Goal: Information Seeking & Learning: Learn about a topic

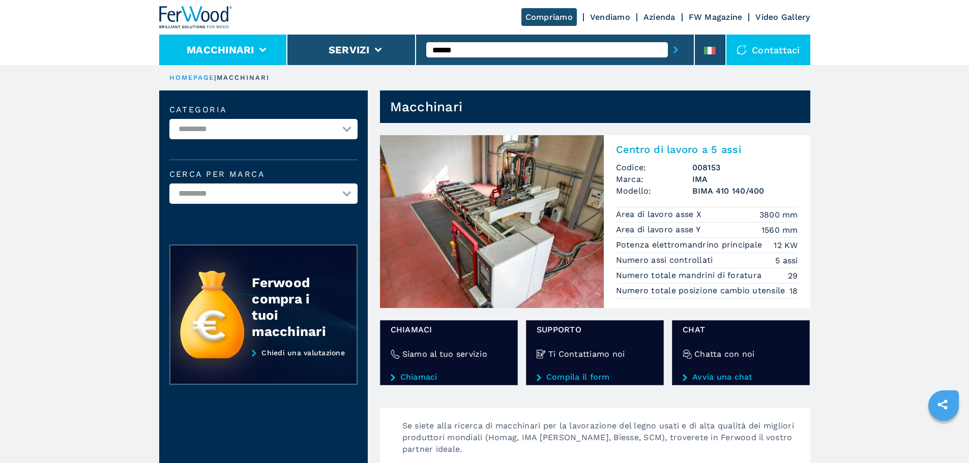
click at [185, 50] on li "Macchinari" at bounding box center [223, 50] width 129 height 31
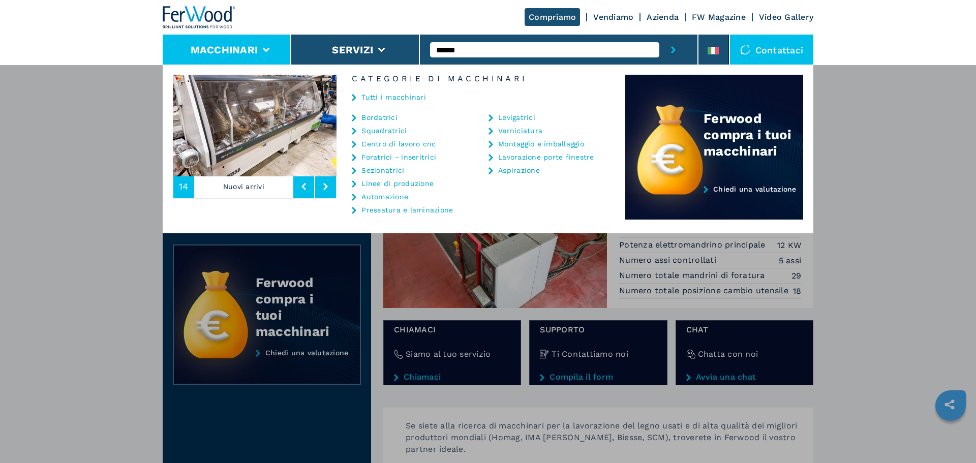
click at [389, 100] on link "Tutti i macchinari" at bounding box center [394, 97] width 65 height 7
click at [393, 98] on link "Tutti i macchinari" at bounding box center [394, 97] width 65 height 7
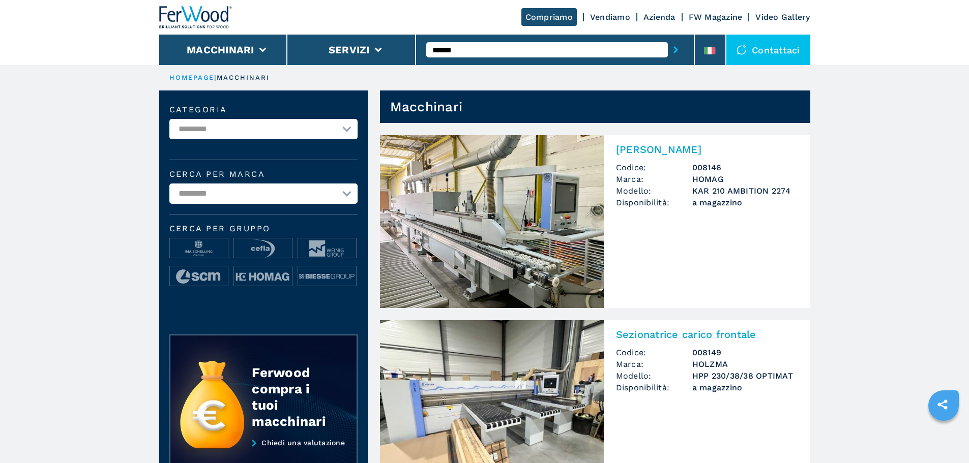
click at [578, 227] on img at bounding box center [492, 221] width 224 height 173
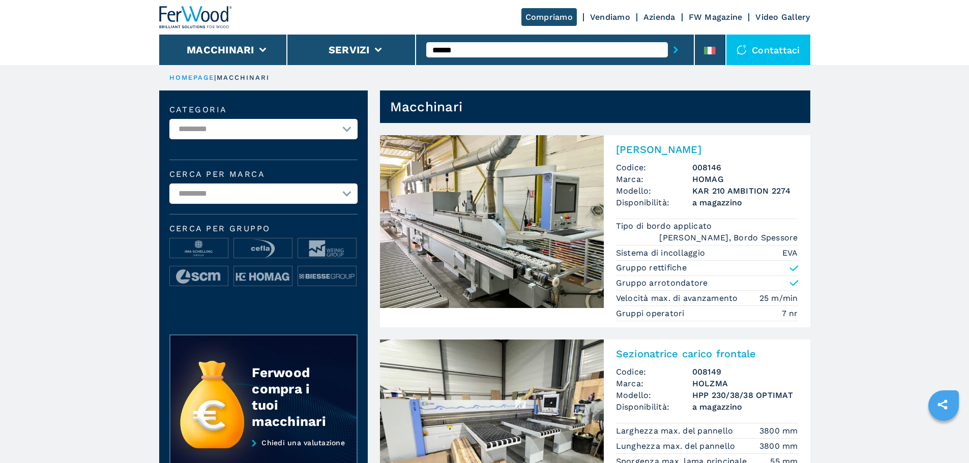
click at [564, 222] on img at bounding box center [492, 221] width 224 height 173
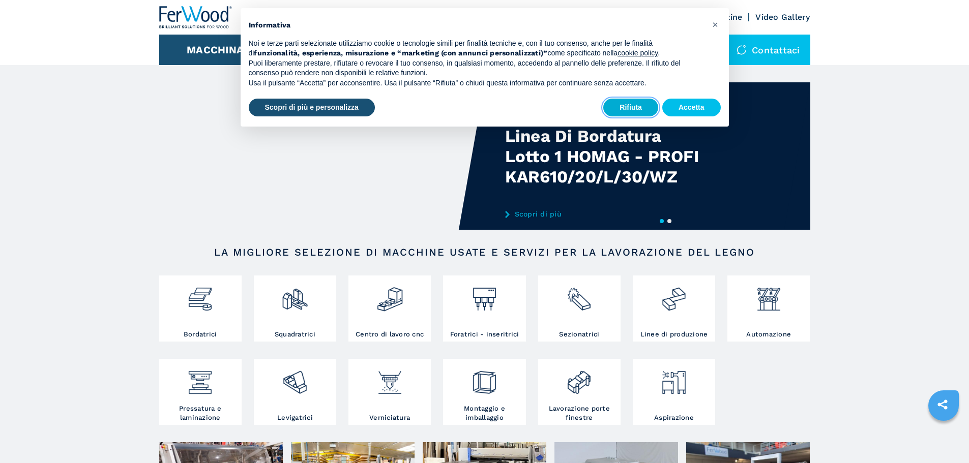
click at [613, 107] on button "Rifiuta" at bounding box center [630, 108] width 55 height 18
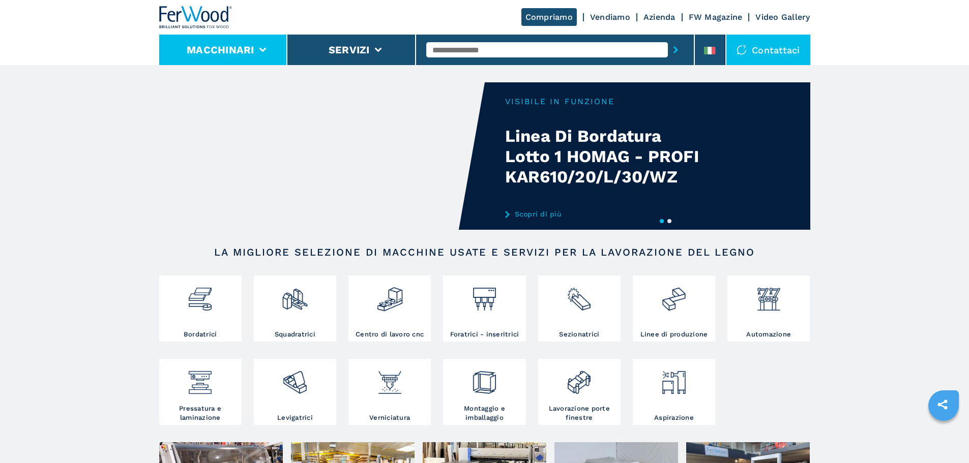
click at [272, 39] on li "Macchinari" at bounding box center [223, 50] width 129 height 31
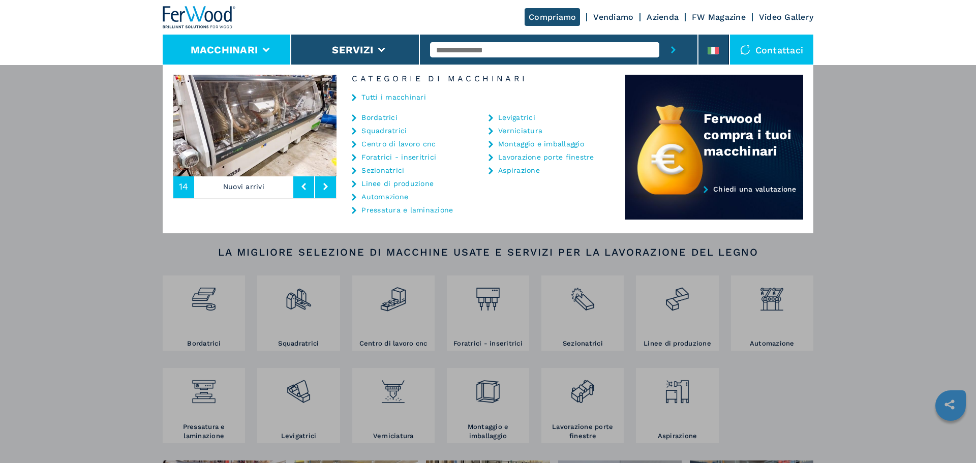
click at [392, 95] on link "Tutti i macchinari" at bounding box center [394, 97] width 65 height 7
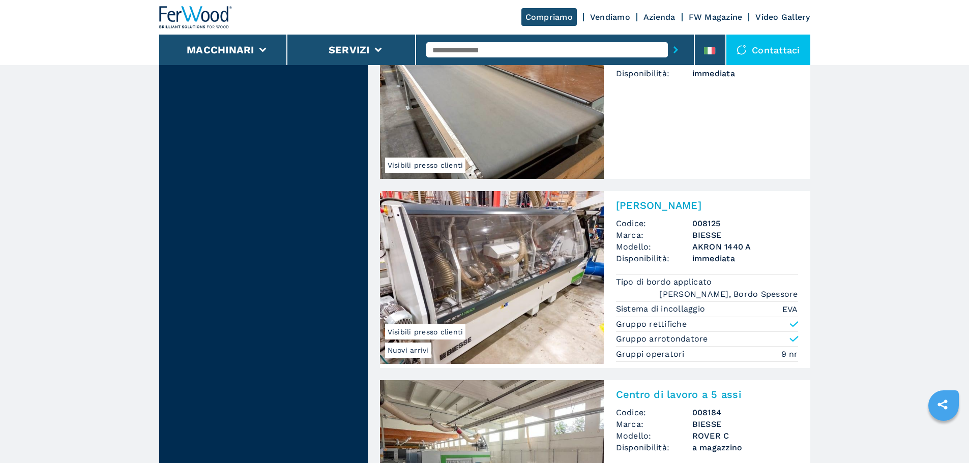
scroll to position [966, 0]
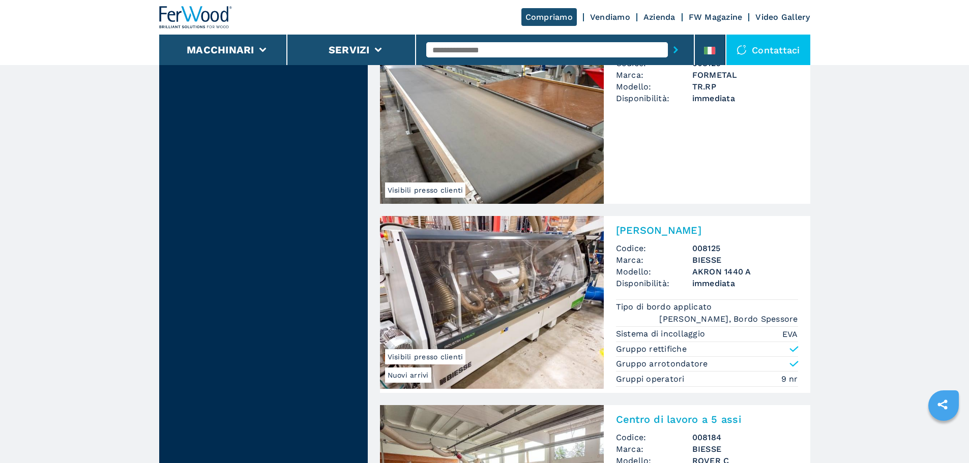
click at [482, 283] on img at bounding box center [492, 302] width 224 height 173
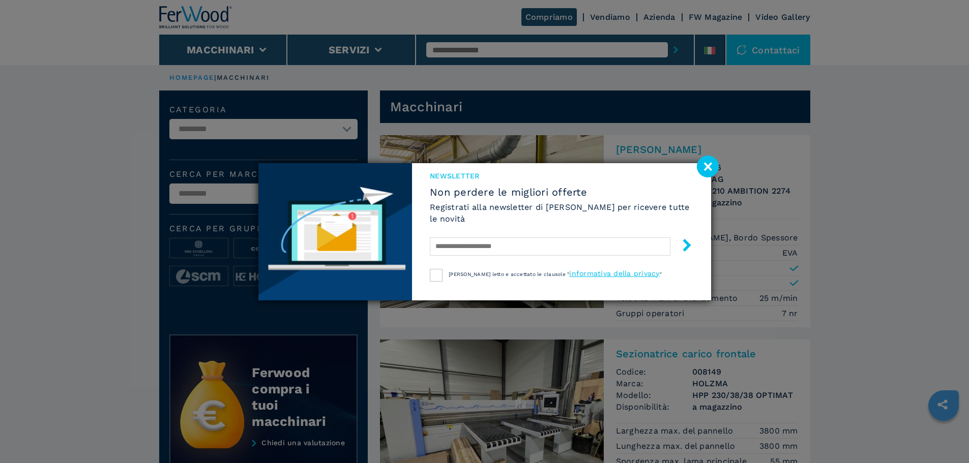
click at [711, 164] on image at bounding box center [708, 167] width 22 height 22
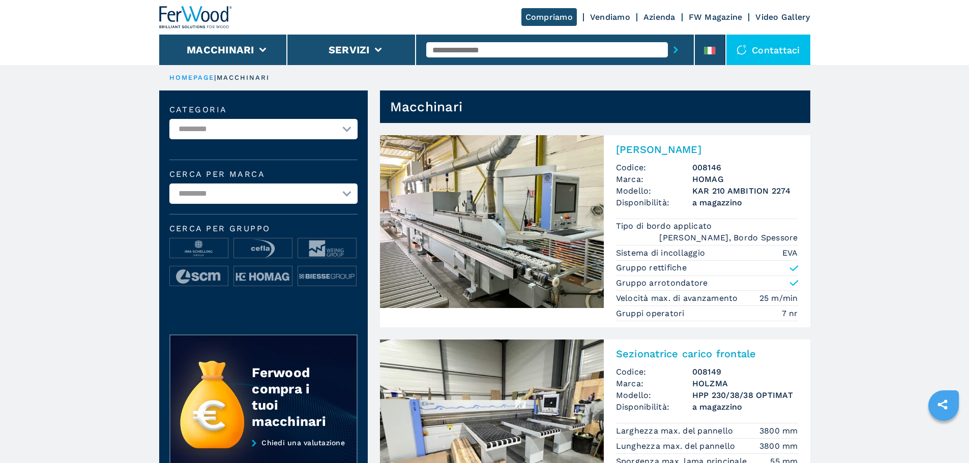
click at [460, 220] on img at bounding box center [492, 221] width 224 height 173
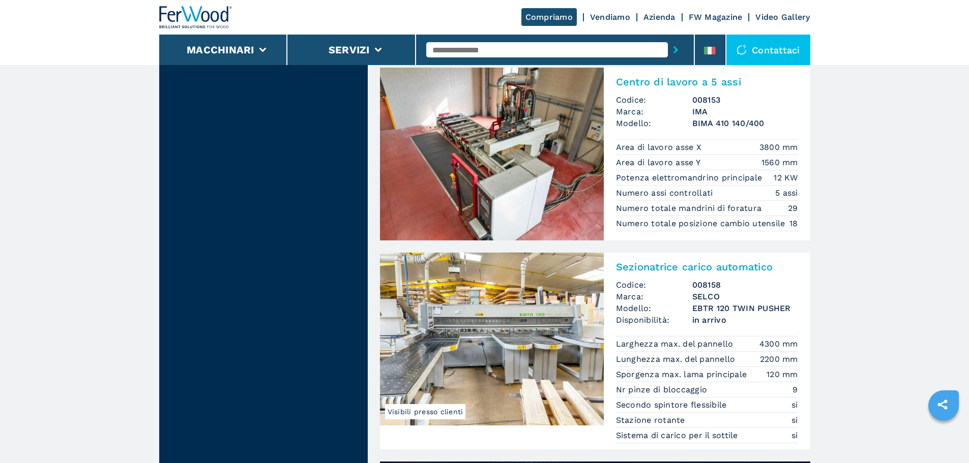
scroll to position [458, 0]
click at [511, 293] on img at bounding box center [492, 338] width 224 height 173
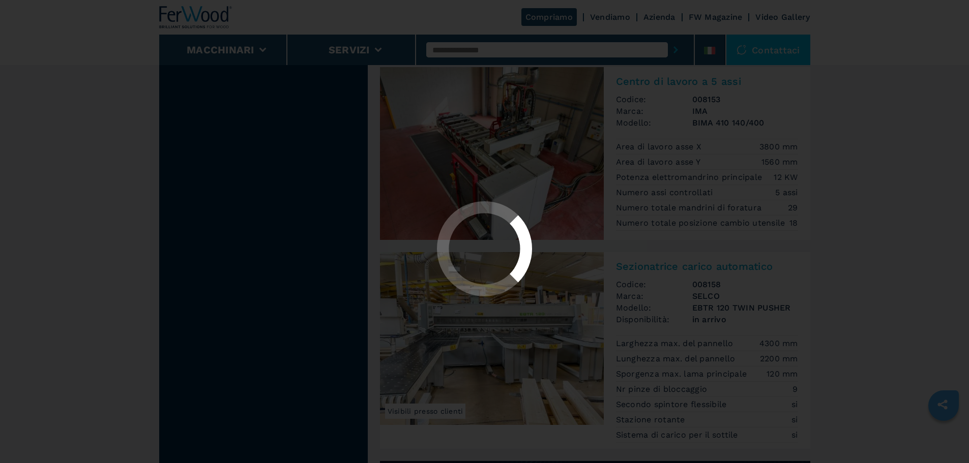
scroll to position [0, 0]
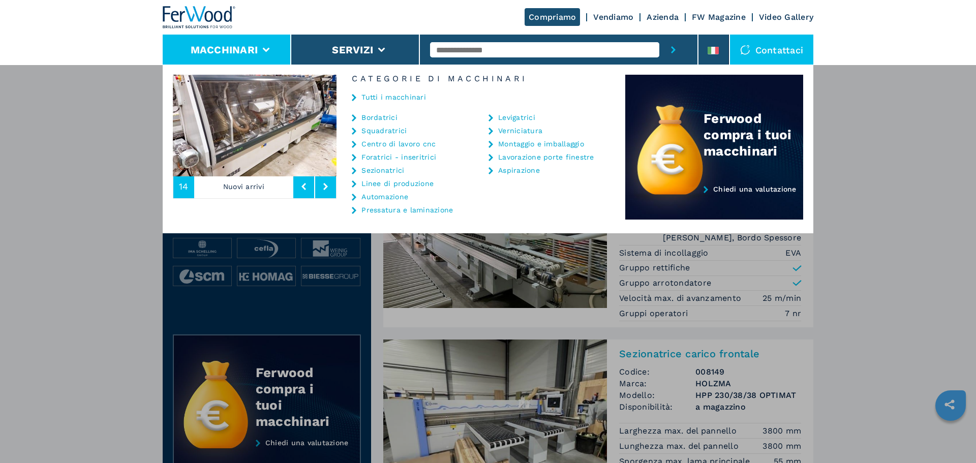
click at [391, 120] on link "Bordatrici" at bounding box center [380, 117] width 36 height 7
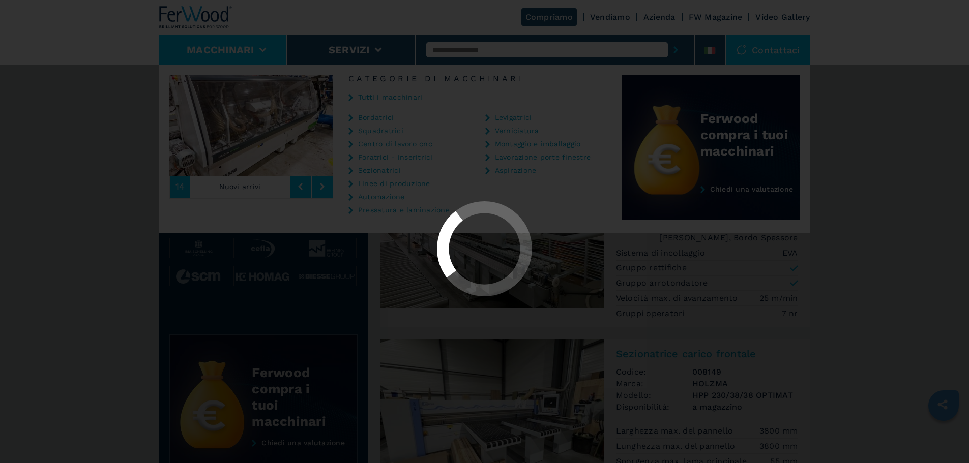
select select "**********"
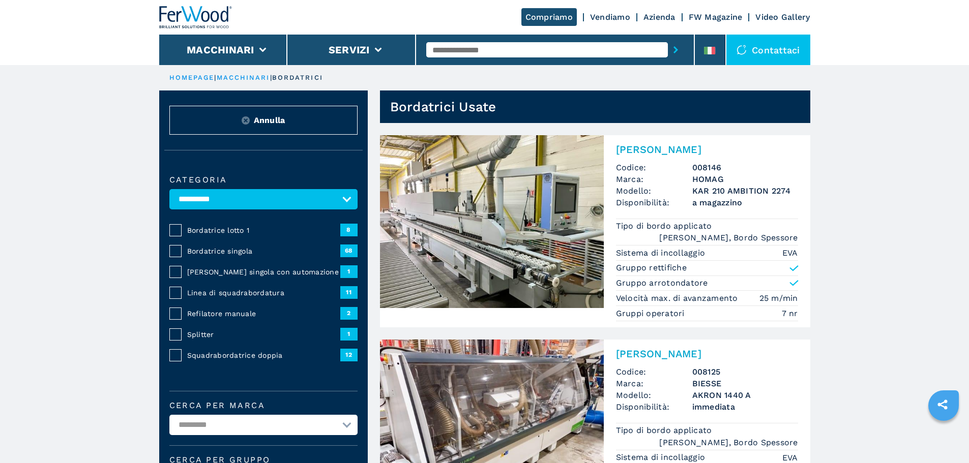
click at [565, 364] on img at bounding box center [492, 426] width 224 height 173
click at [495, 241] on img at bounding box center [492, 221] width 224 height 173
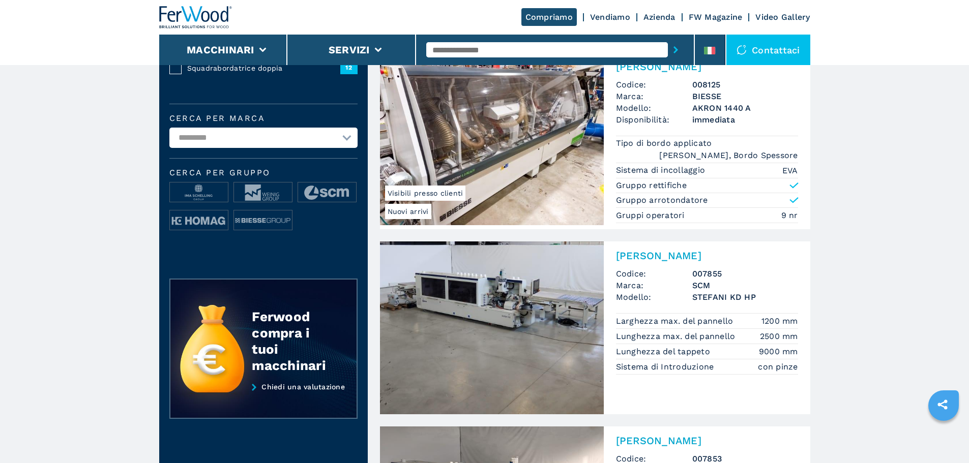
scroll to position [407, 0]
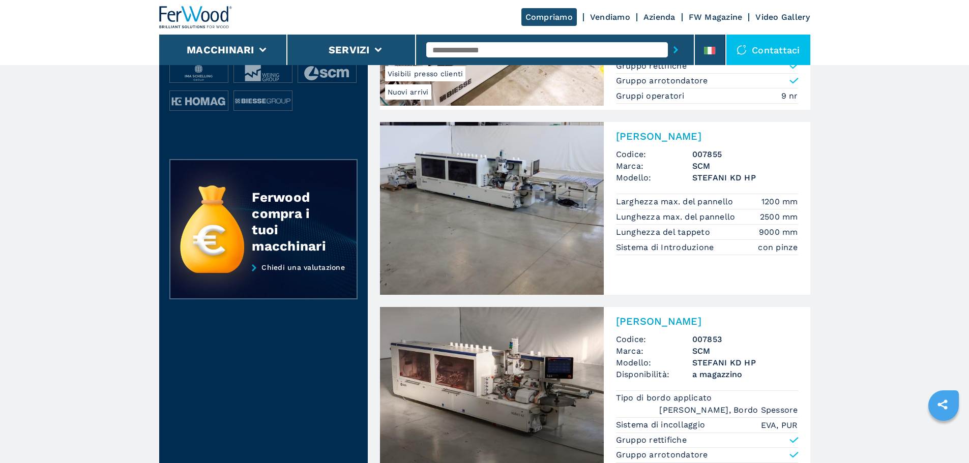
click at [516, 198] on img at bounding box center [492, 208] width 224 height 173
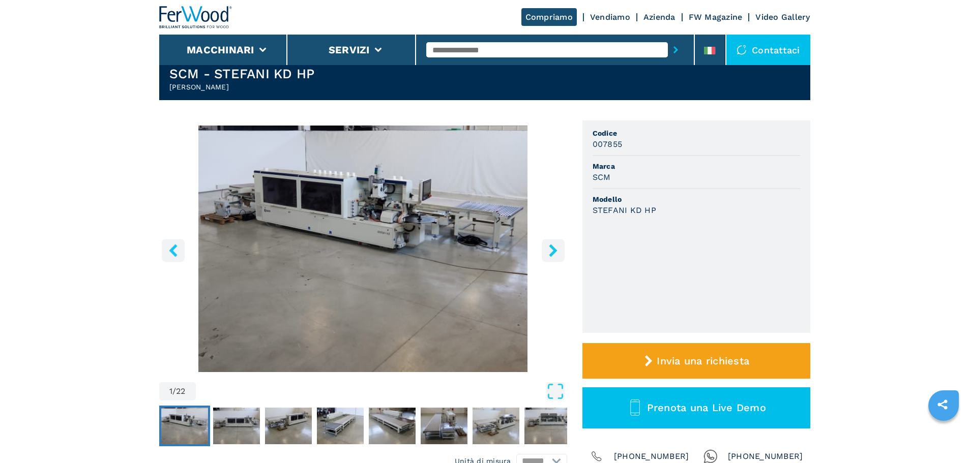
scroll to position [51, 0]
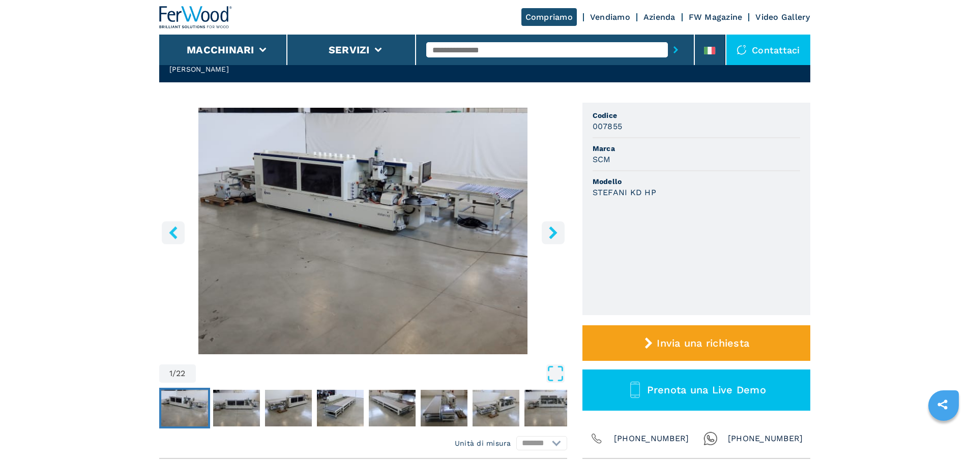
select select "**********"
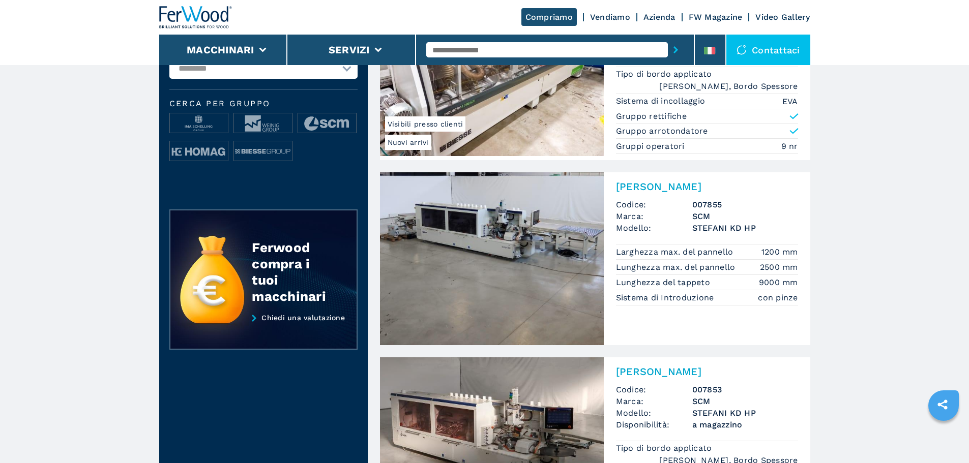
scroll to position [532, 0]
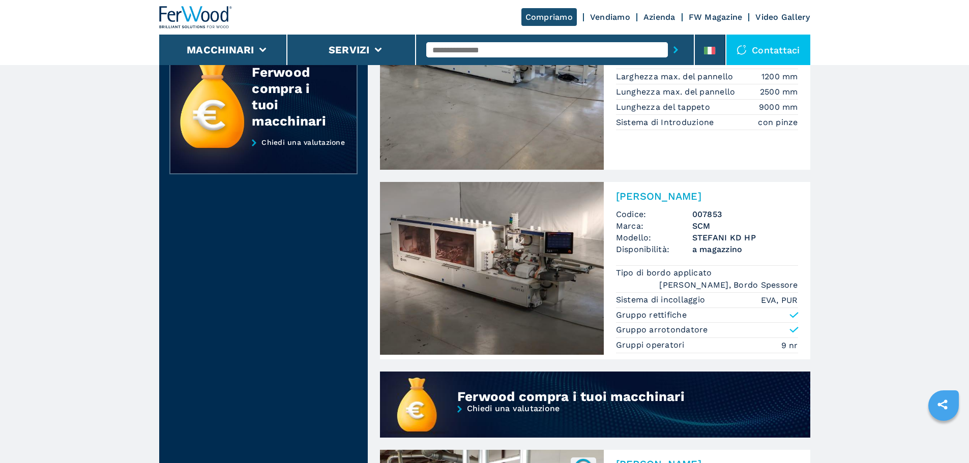
click at [568, 297] on img at bounding box center [492, 268] width 224 height 173
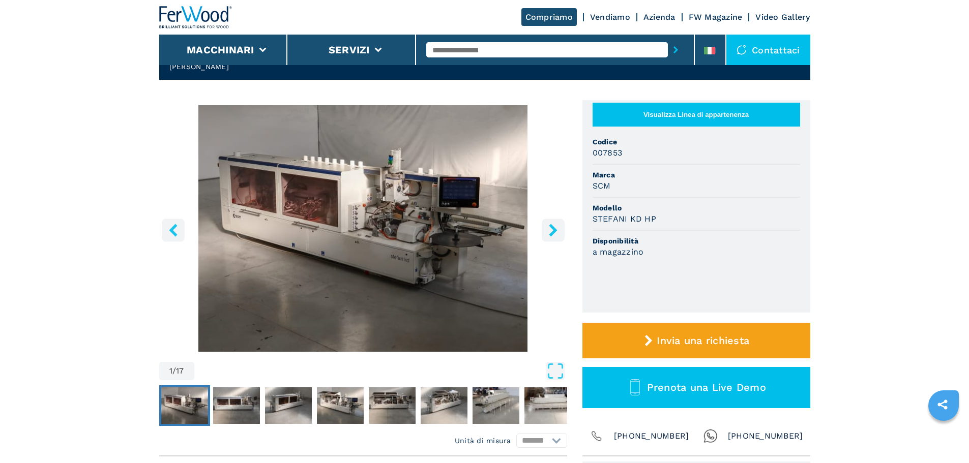
scroll to position [153, 0]
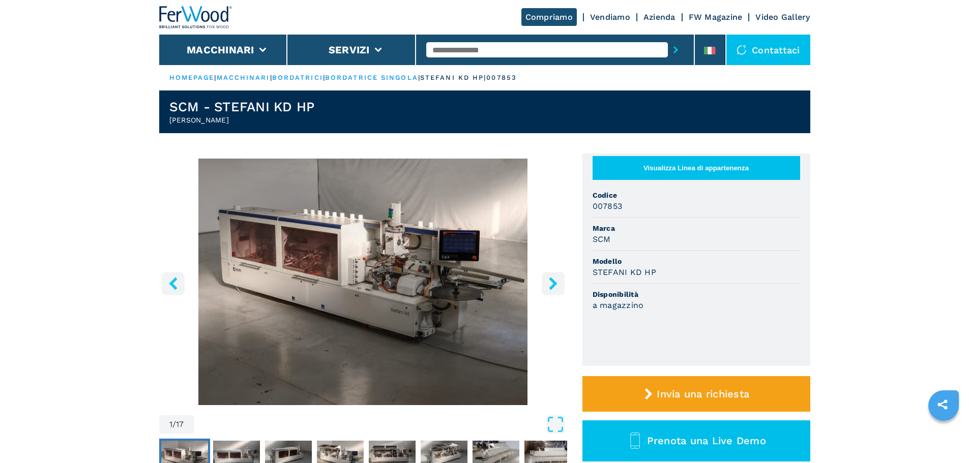
select select "**********"
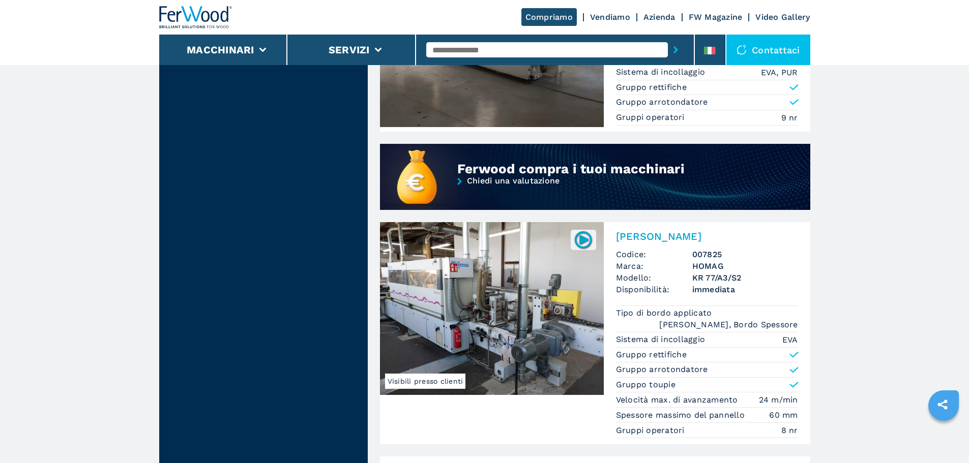
scroll to position [763, 0]
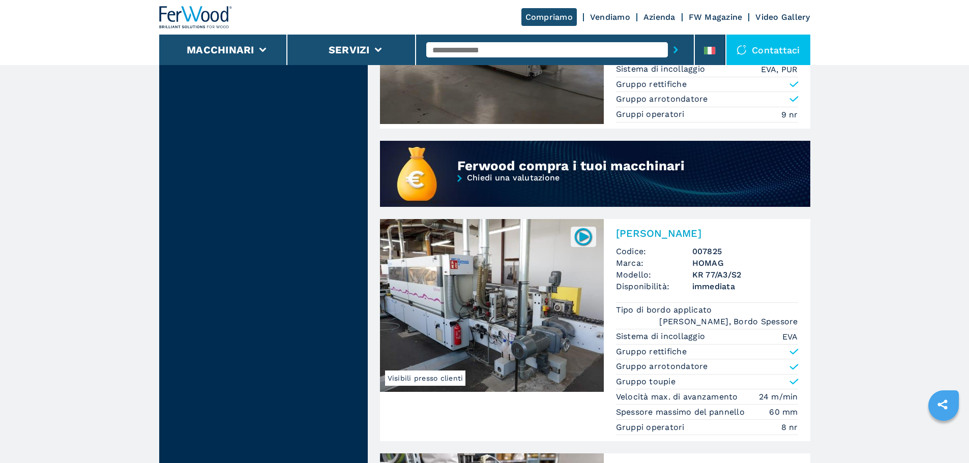
click at [440, 312] on img at bounding box center [492, 305] width 224 height 173
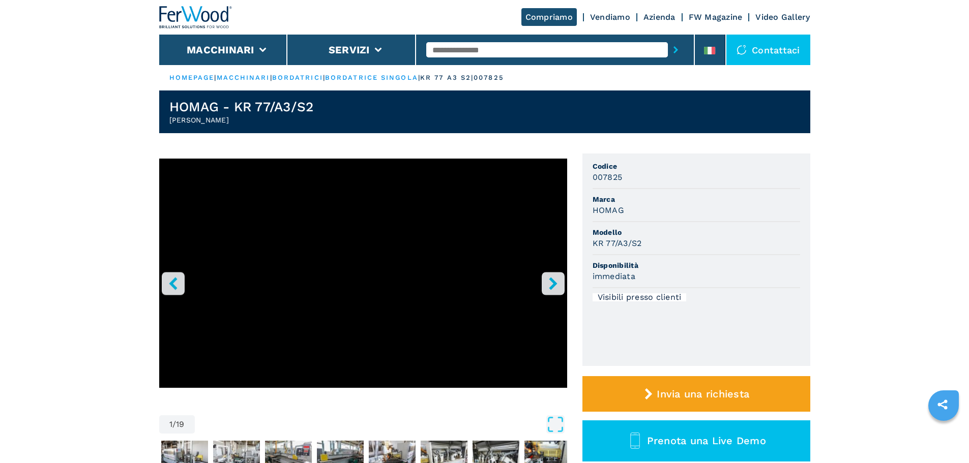
select select "**********"
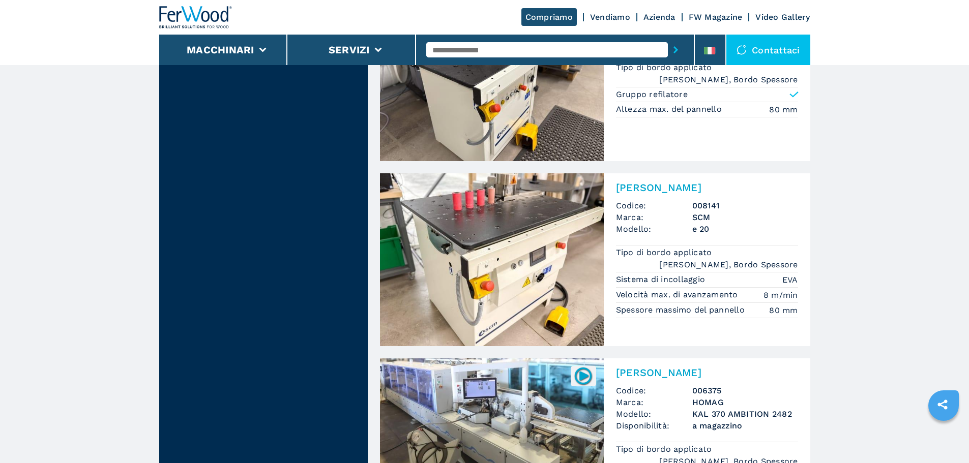
scroll to position [1295, 0]
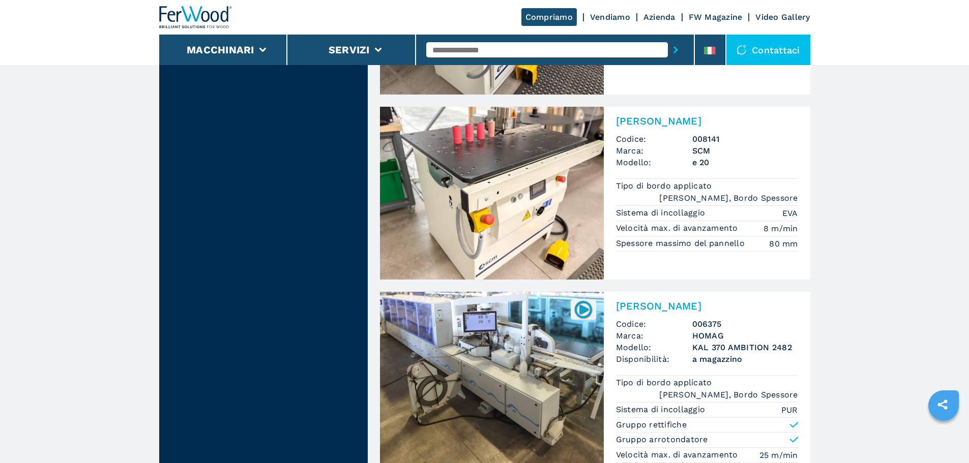
click at [507, 321] on img at bounding box center [492, 378] width 224 height 173
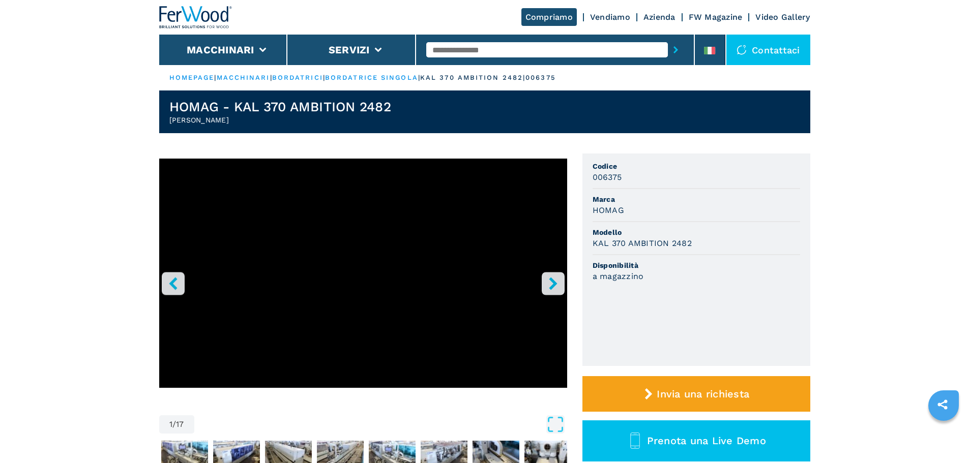
select select "**********"
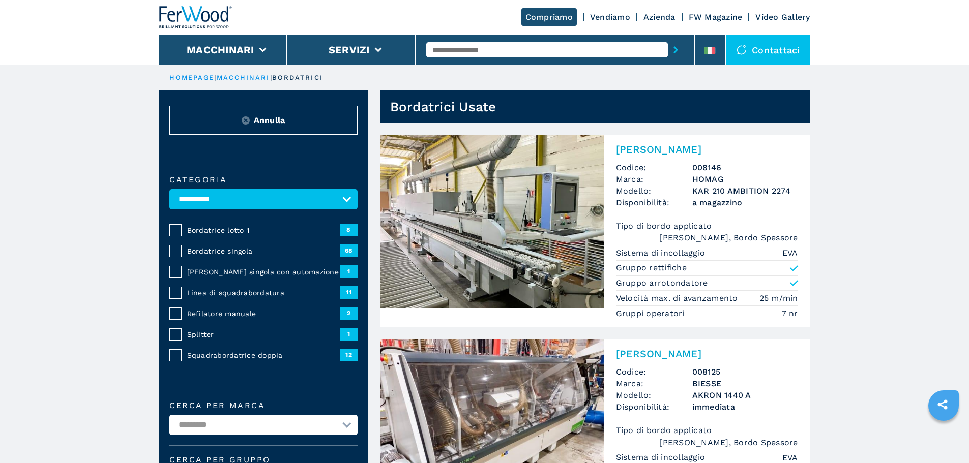
click at [501, 371] on img at bounding box center [492, 426] width 224 height 173
click at [507, 239] on img at bounding box center [492, 221] width 224 height 173
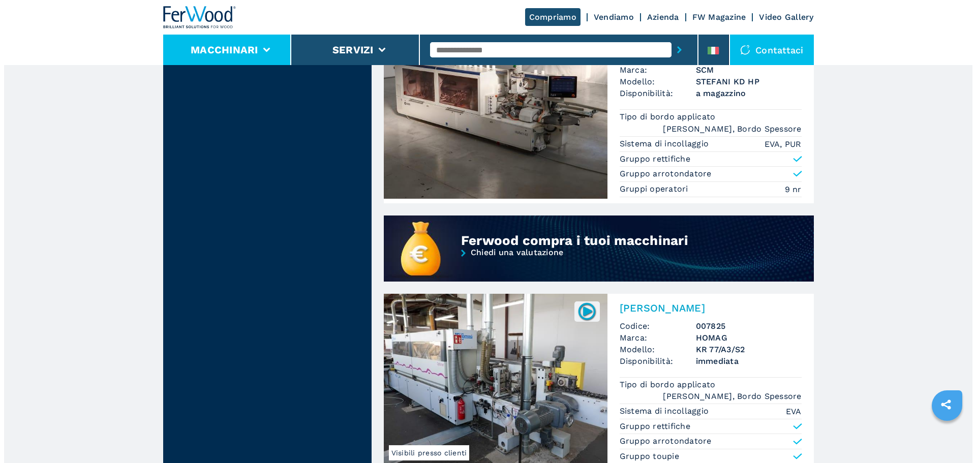
scroll to position [559, 0]
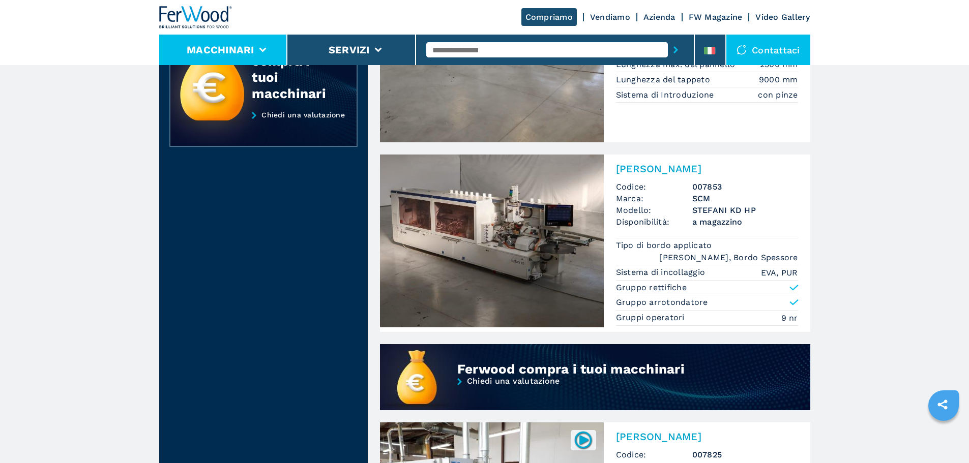
click at [252, 53] on button "Macchinari" at bounding box center [221, 50] width 68 height 12
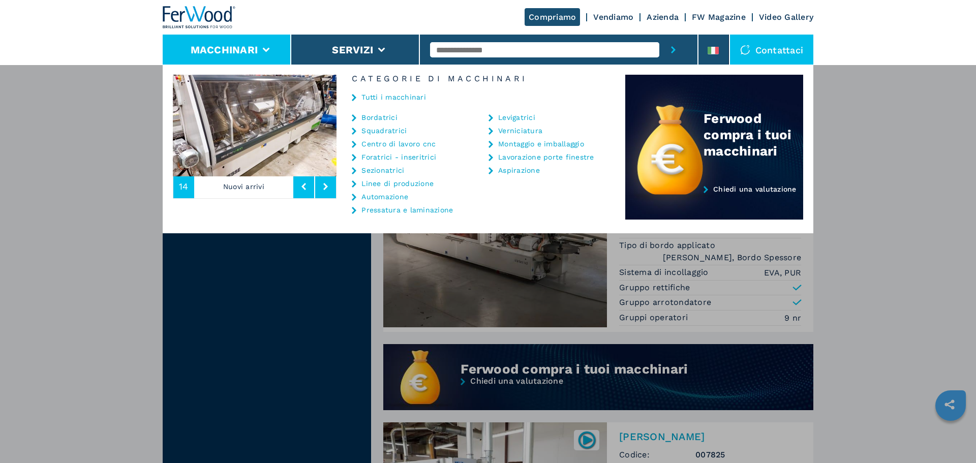
click at [392, 99] on link "Tutti i macchinari" at bounding box center [394, 97] width 65 height 7
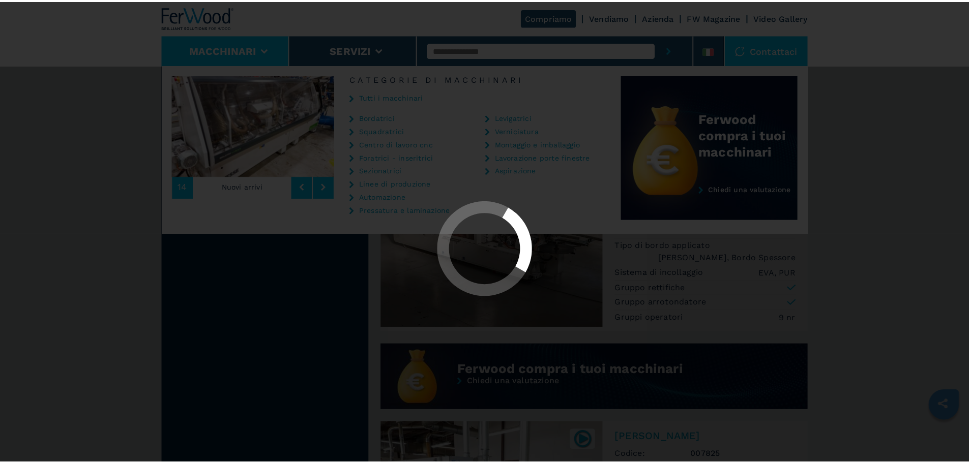
scroll to position [0, 0]
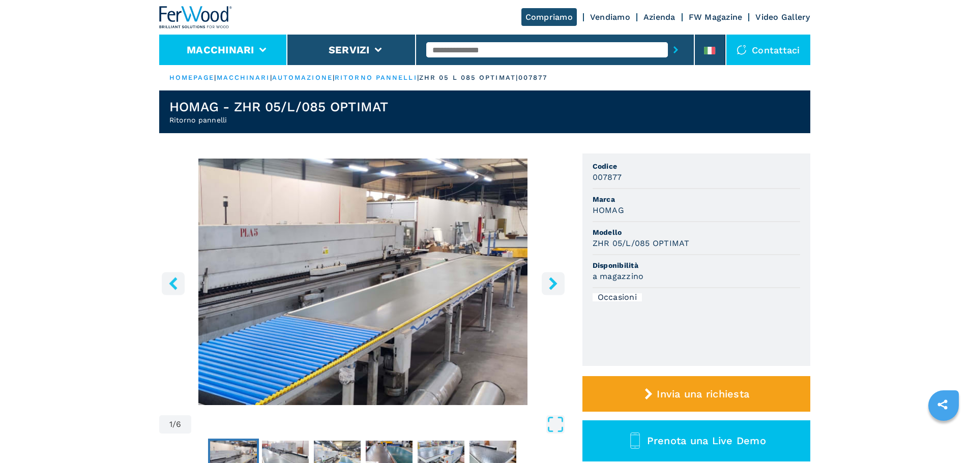
click at [224, 58] on li "Macchinari" at bounding box center [223, 50] width 129 height 31
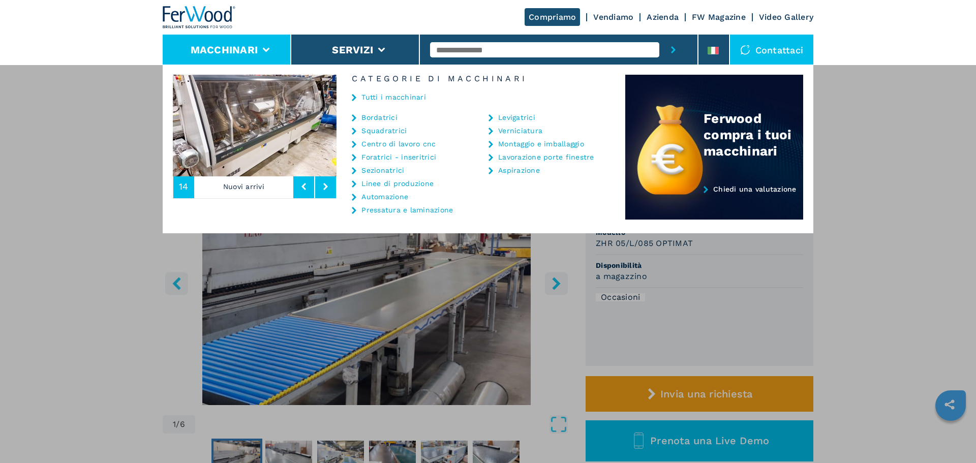
click at [294, 116] on img at bounding box center [255, 126] width 164 height 102
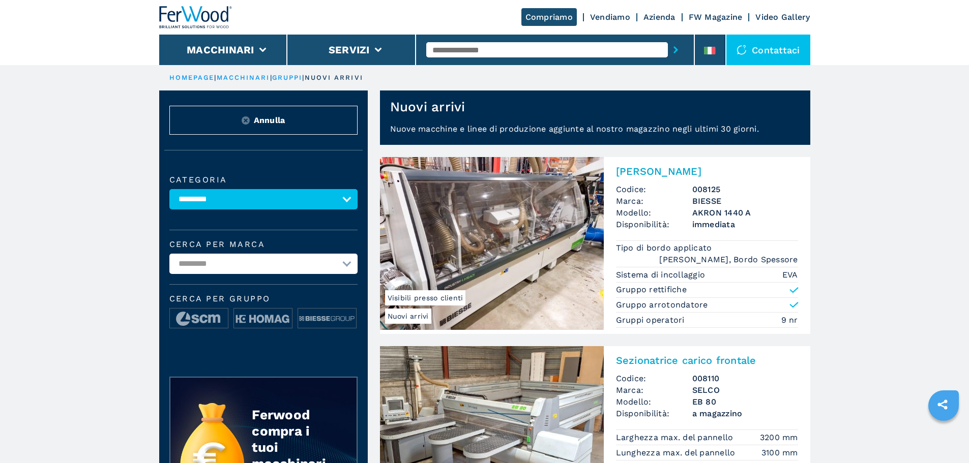
click at [561, 191] on img at bounding box center [492, 243] width 224 height 173
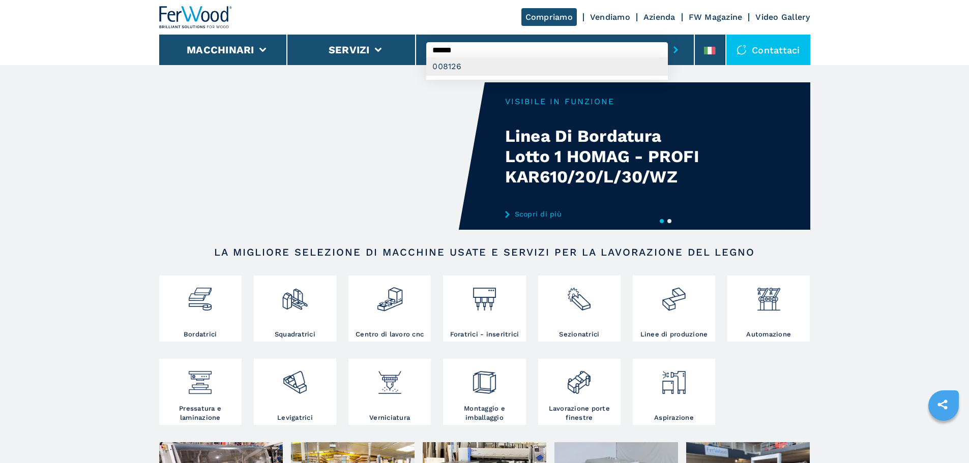
type input "******"
click at [481, 70] on div "008126" at bounding box center [547, 66] width 242 height 18
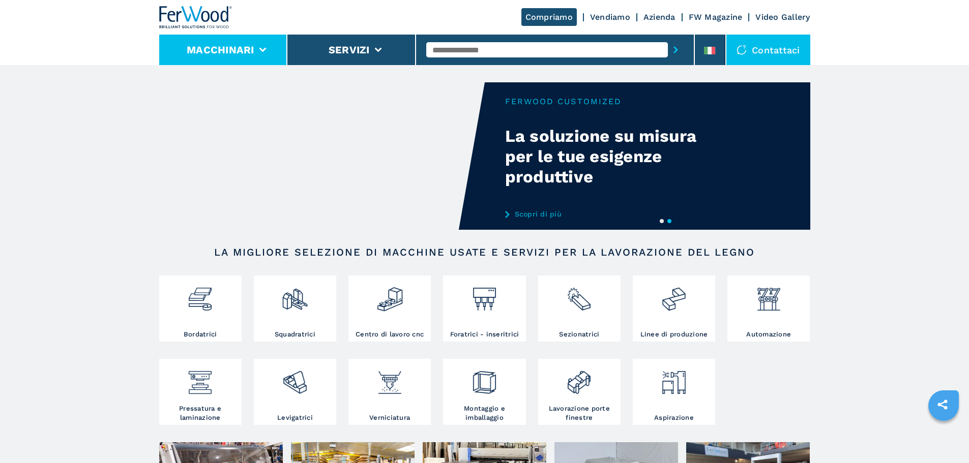
click at [251, 49] on button "Macchinari" at bounding box center [221, 50] width 68 height 12
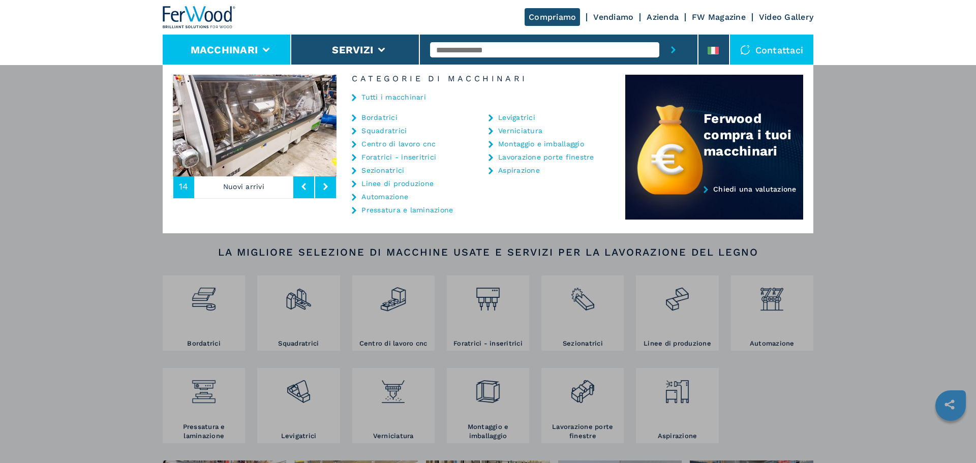
click at [419, 102] on div "Tutti i macchinari" at bounding box center [481, 98] width 289 height 31
click at [395, 100] on link "Tutti i macchinari" at bounding box center [394, 97] width 65 height 7
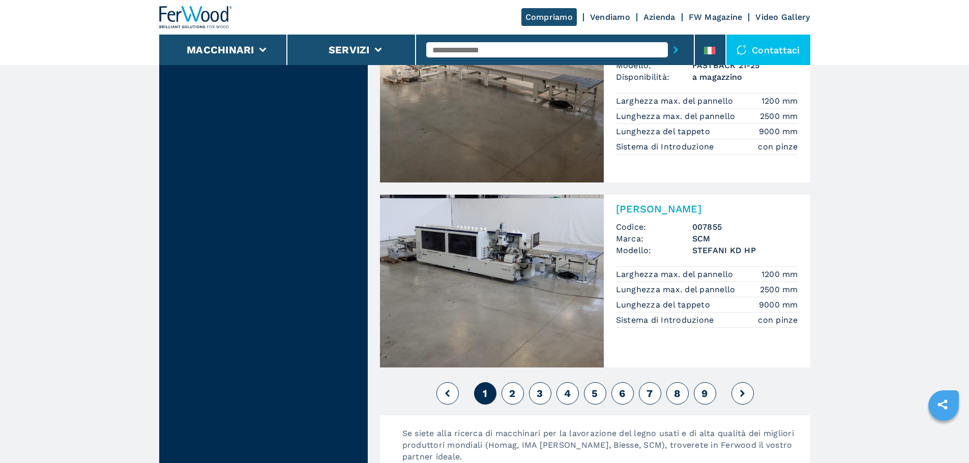
scroll to position [2237, 0]
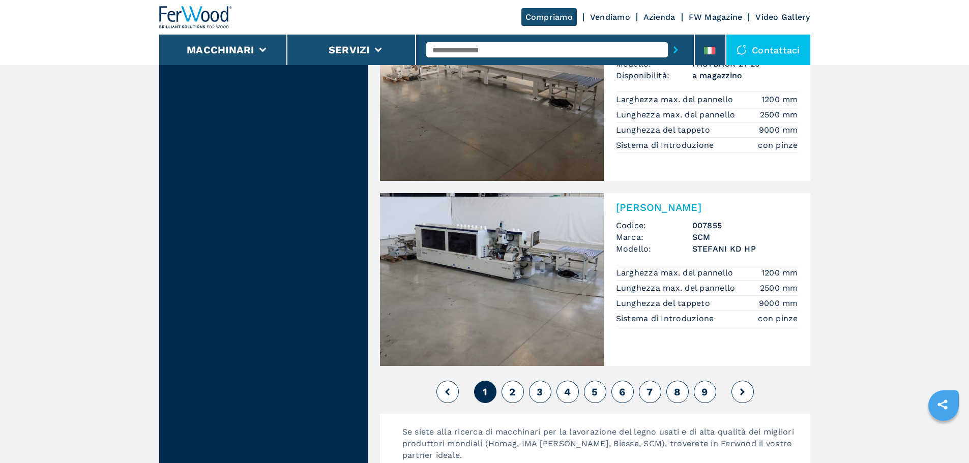
click at [511, 391] on span "2" at bounding box center [512, 392] width 6 height 12
